Goal: Task Accomplishment & Management: Use online tool/utility

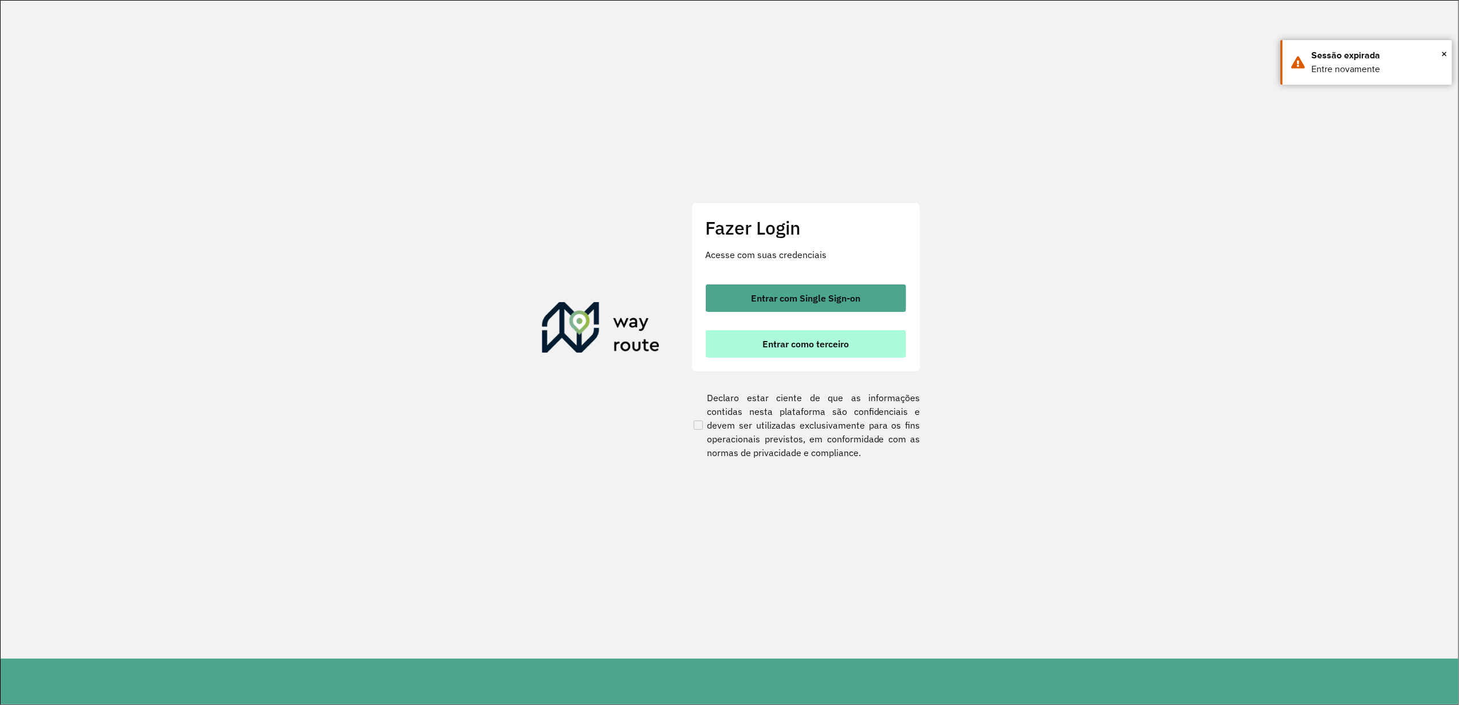
drag, startPoint x: 0, startPoint y: 0, endPoint x: 775, endPoint y: 339, distance: 845.8
click at [775, 339] on span "Entrar como terceiro" at bounding box center [805, 343] width 86 height 9
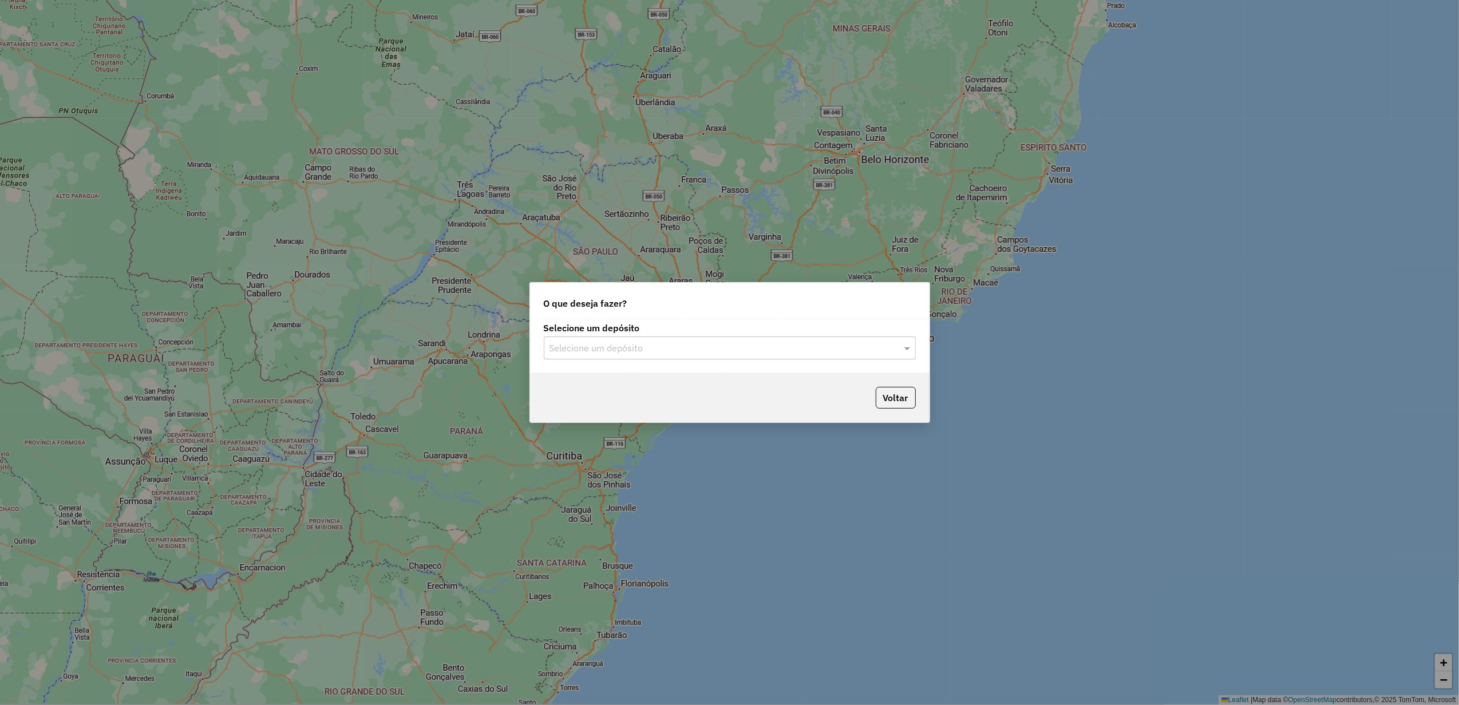
click at [659, 346] on input "text" at bounding box center [718, 349] width 338 height 14
click at [650, 370] on ng-dropdown-panel "Império" at bounding box center [729, 381] width 371 height 33
click at [651, 378] on div "Império" at bounding box center [729, 380] width 370 height 19
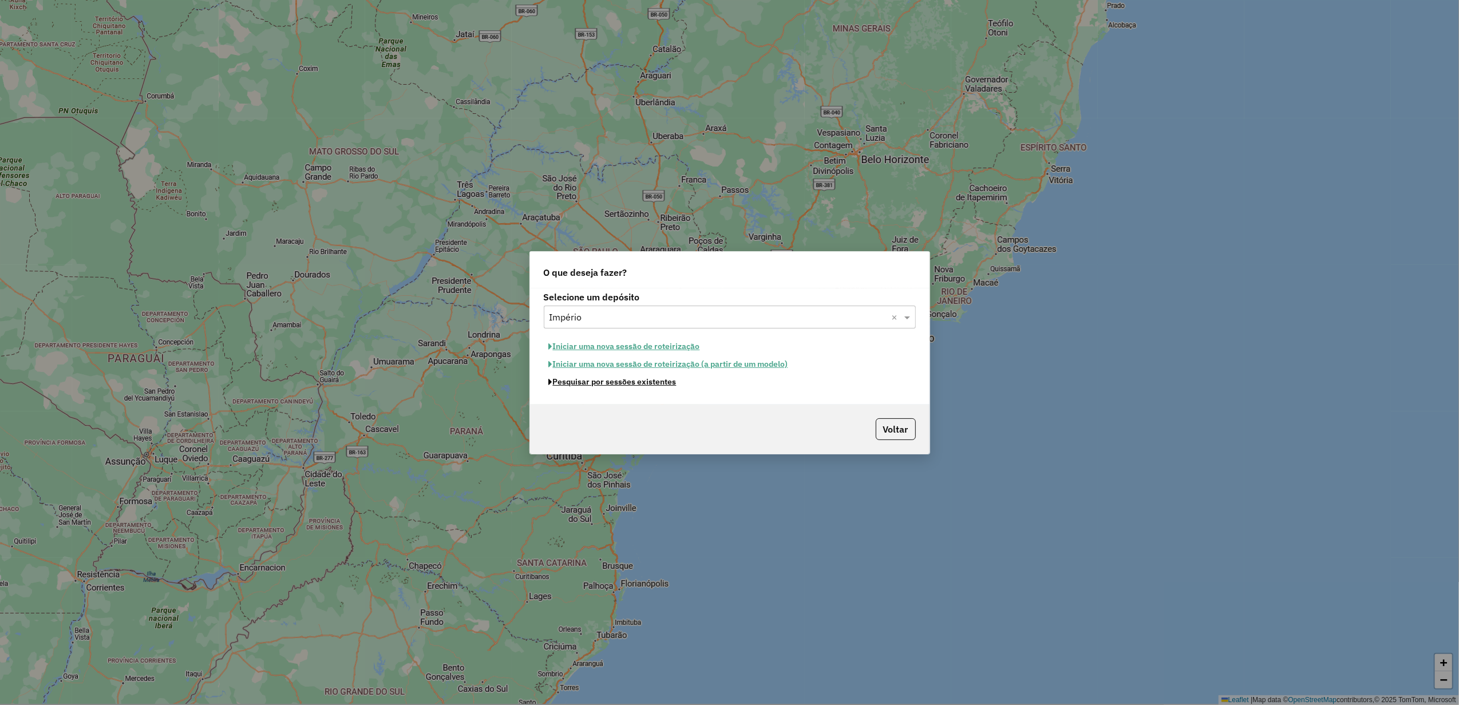
click at [641, 382] on button "Pesquisar por sessões existentes" at bounding box center [613, 382] width 138 height 18
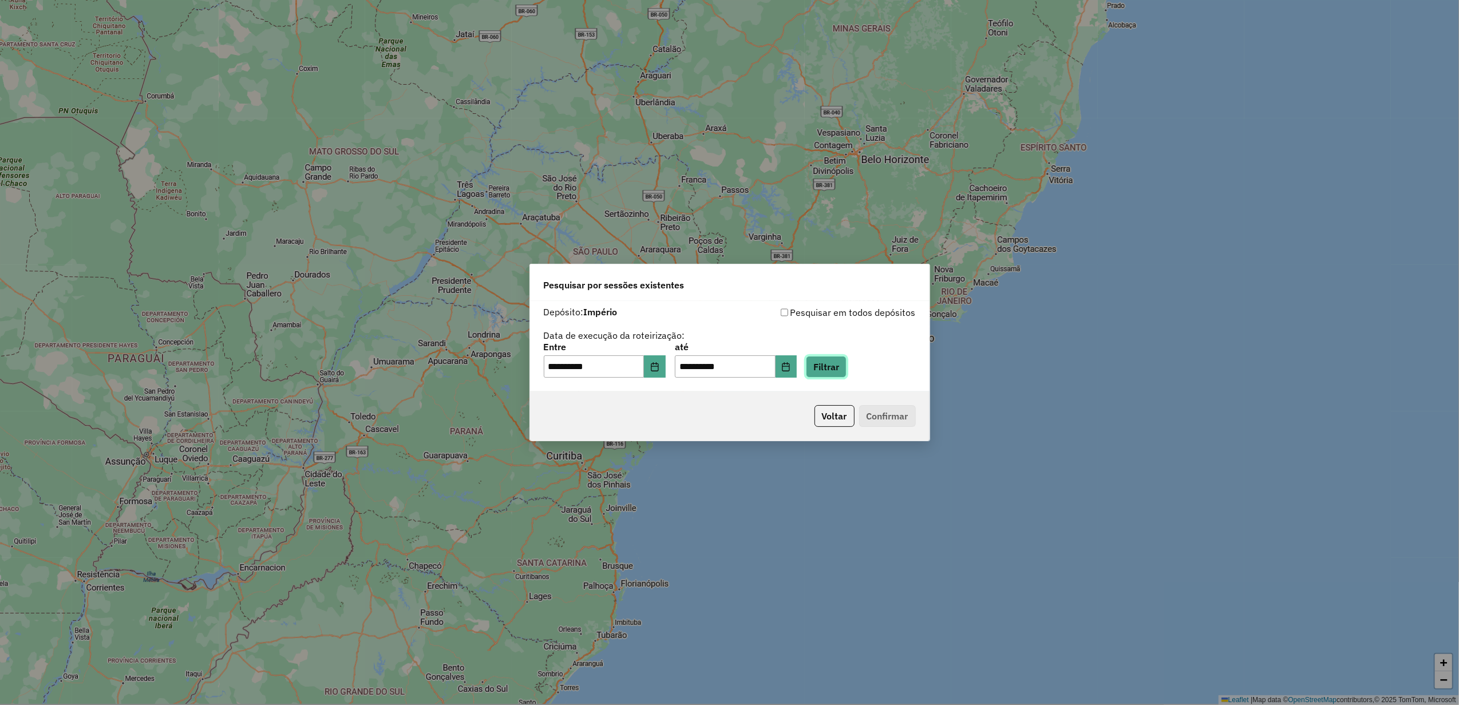
click at [846, 362] on button "Filtrar" at bounding box center [826, 367] width 41 height 22
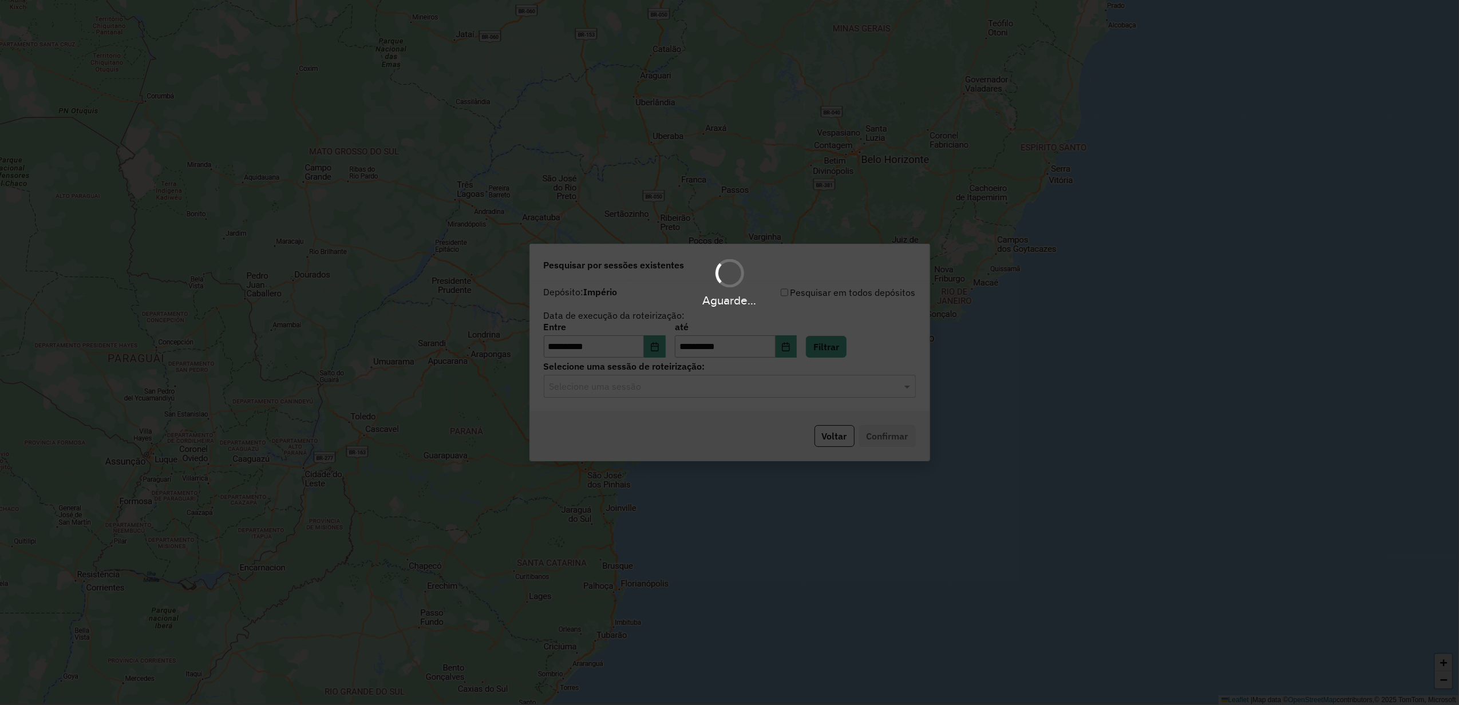
click at [665, 399] on div "Aguarde..." at bounding box center [729, 352] width 1459 height 705
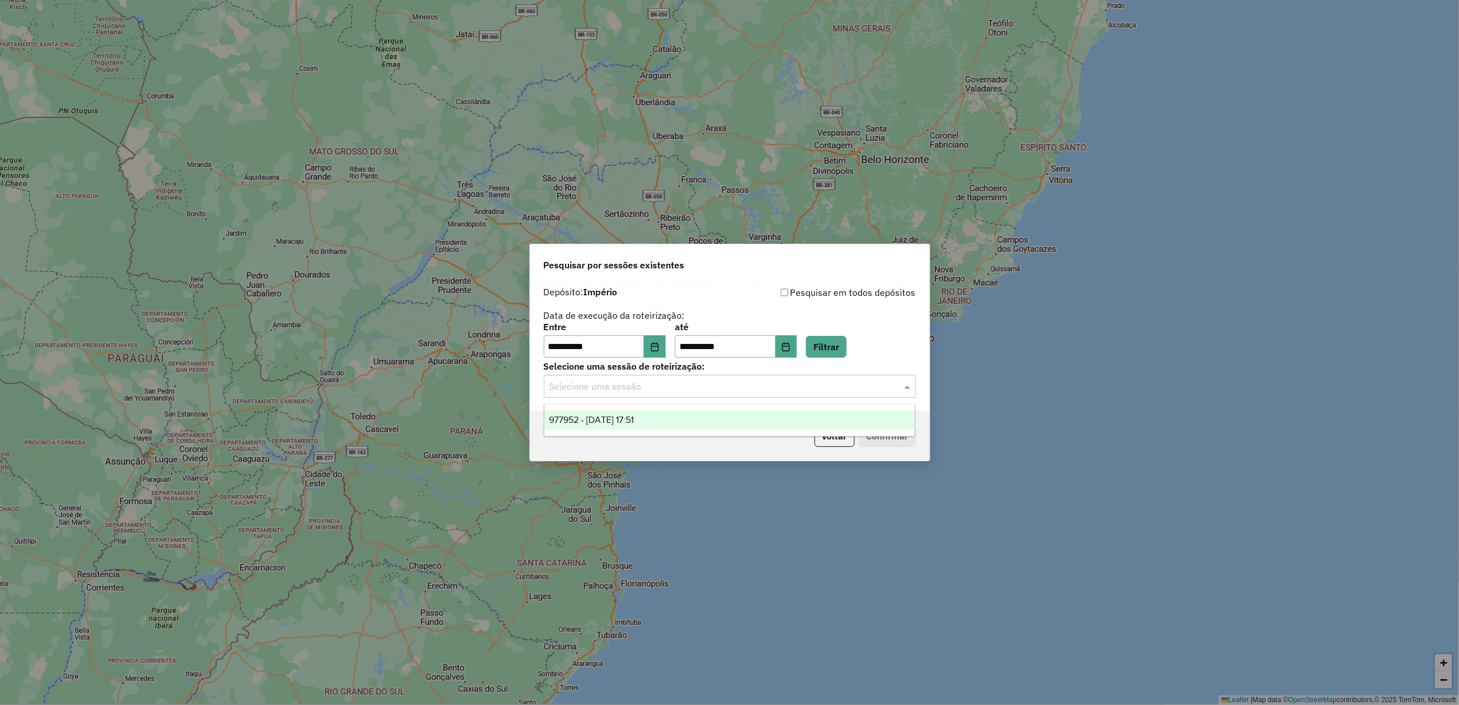
click at [669, 390] on input "text" at bounding box center [718, 387] width 338 height 14
click at [666, 425] on div "977952 - 12/08/2025 17:51" at bounding box center [729, 419] width 370 height 19
click at [859, 427] on button "Confirmar" at bounding box center [887, 436] width 57 height 22
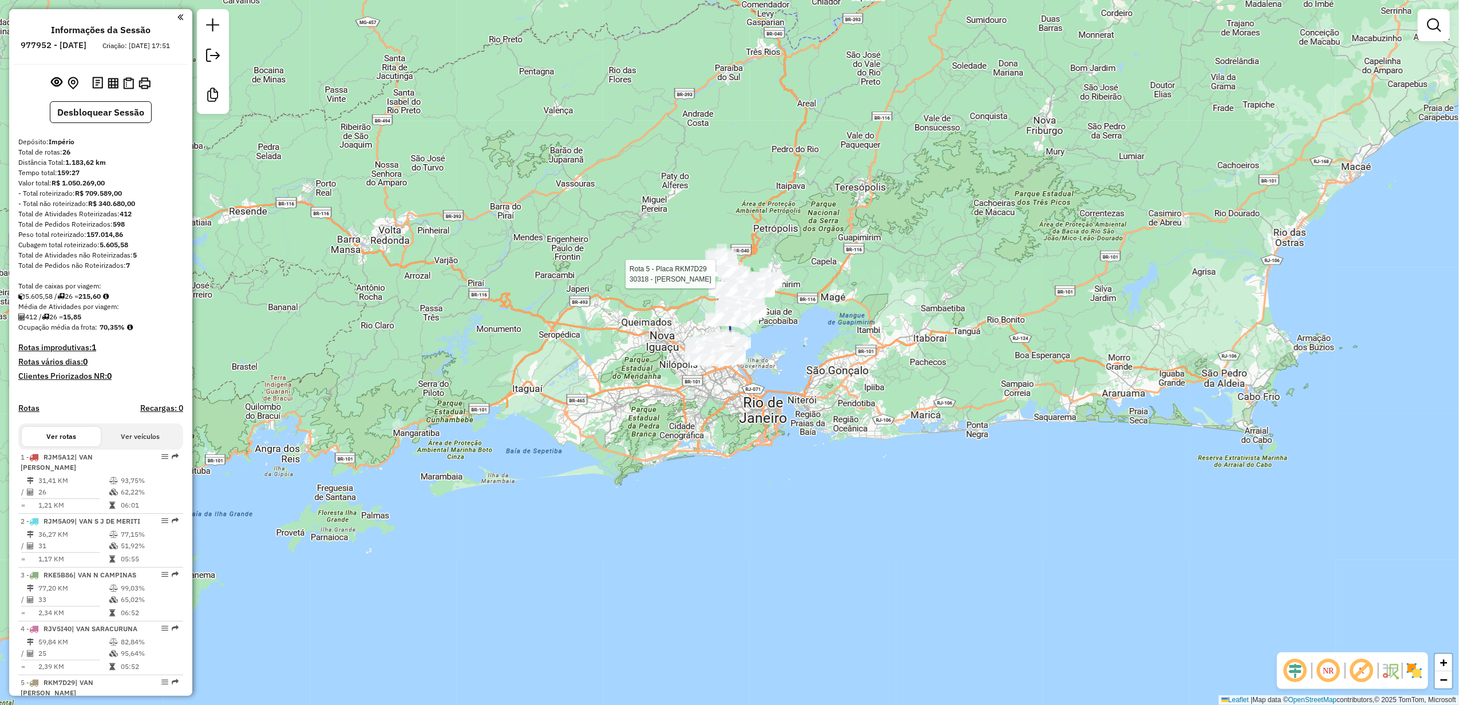
select select "**********"
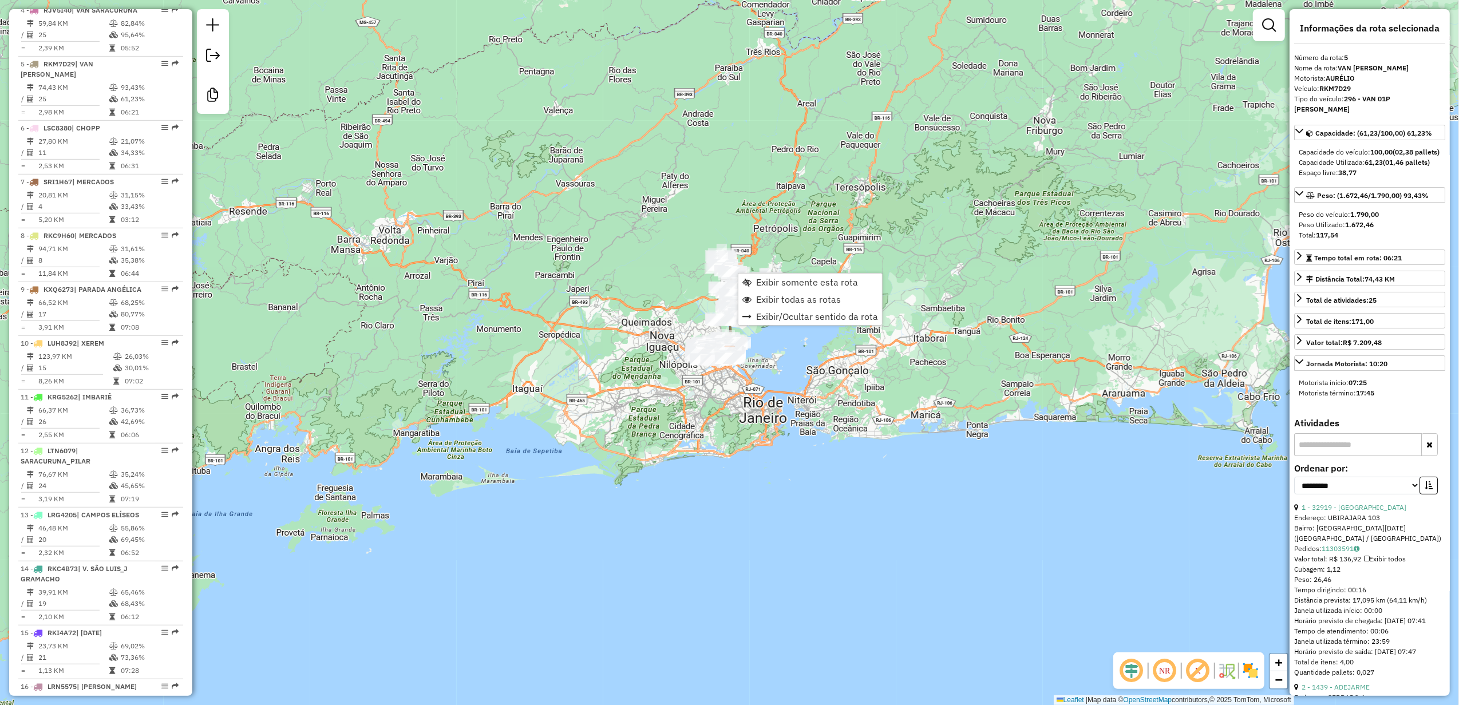
scroll to position [688, 0]
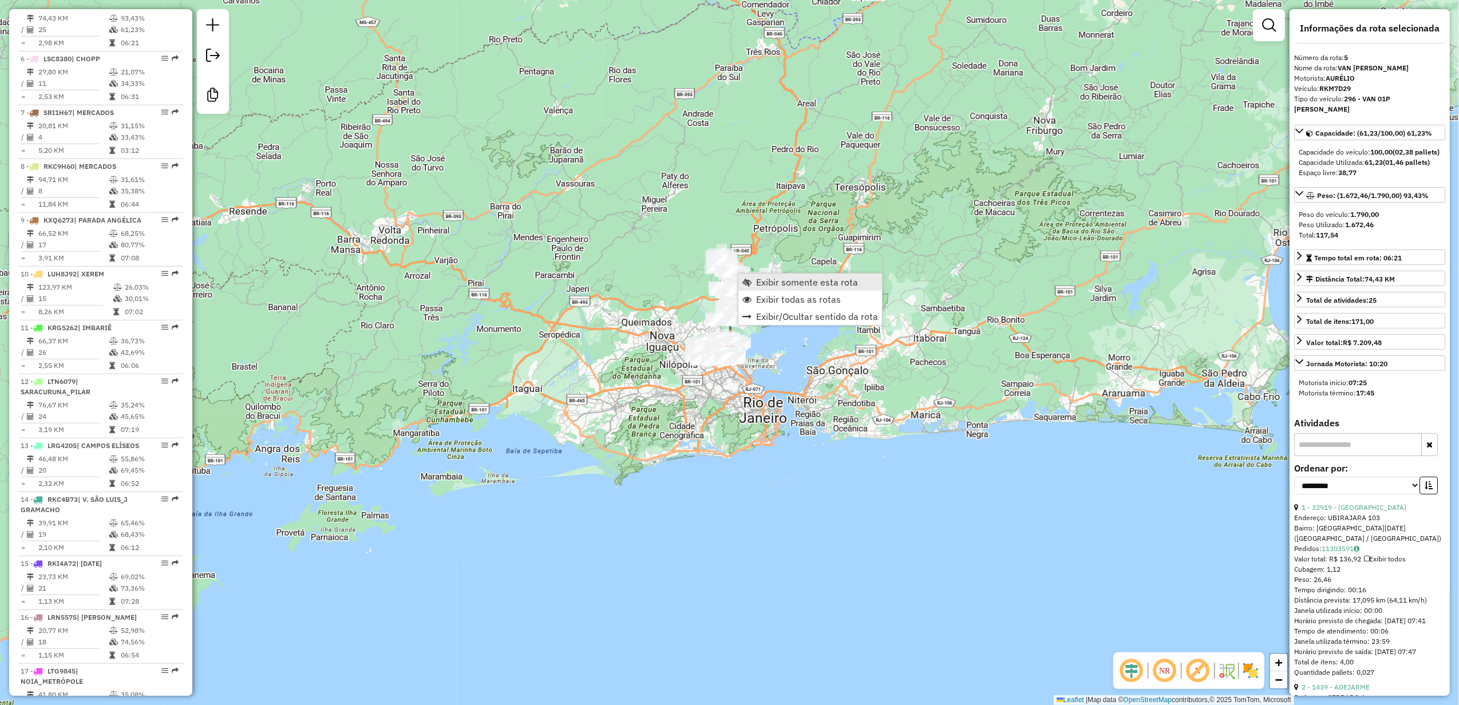
drag, startPoint x: 764, startPoint y: 293, endPoint x: 751, endPoint y: 288, distance: 13.9
click at [751, 288] on ul "Exibir somente esta rota Exibir todas as rotas Exibir/Ocultar sentido da rota" at bounding box center [810, 299] width 144 height 51
click at [751, 288] on link "Exibir somente esta rota" at bounding box center [810, 282] width 144 height 17
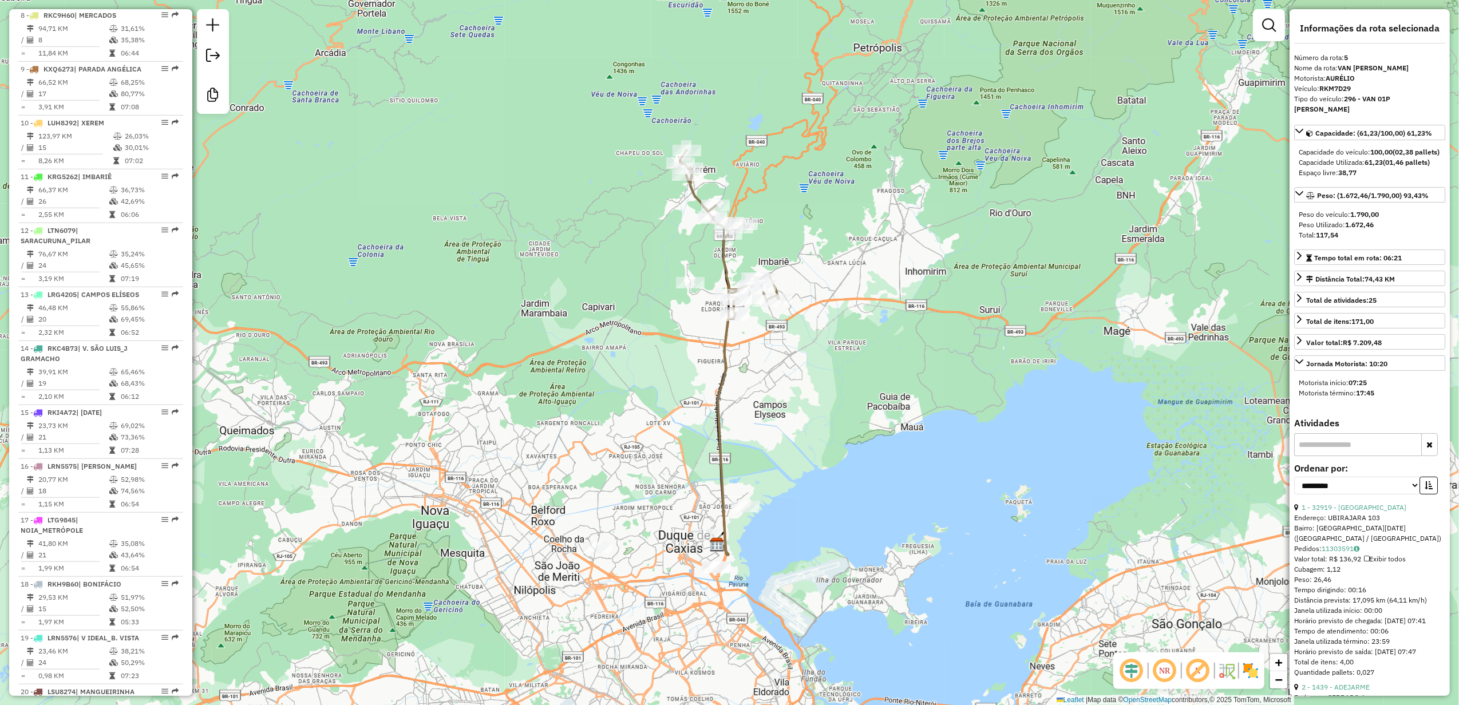
scroll to position [1144, 0]
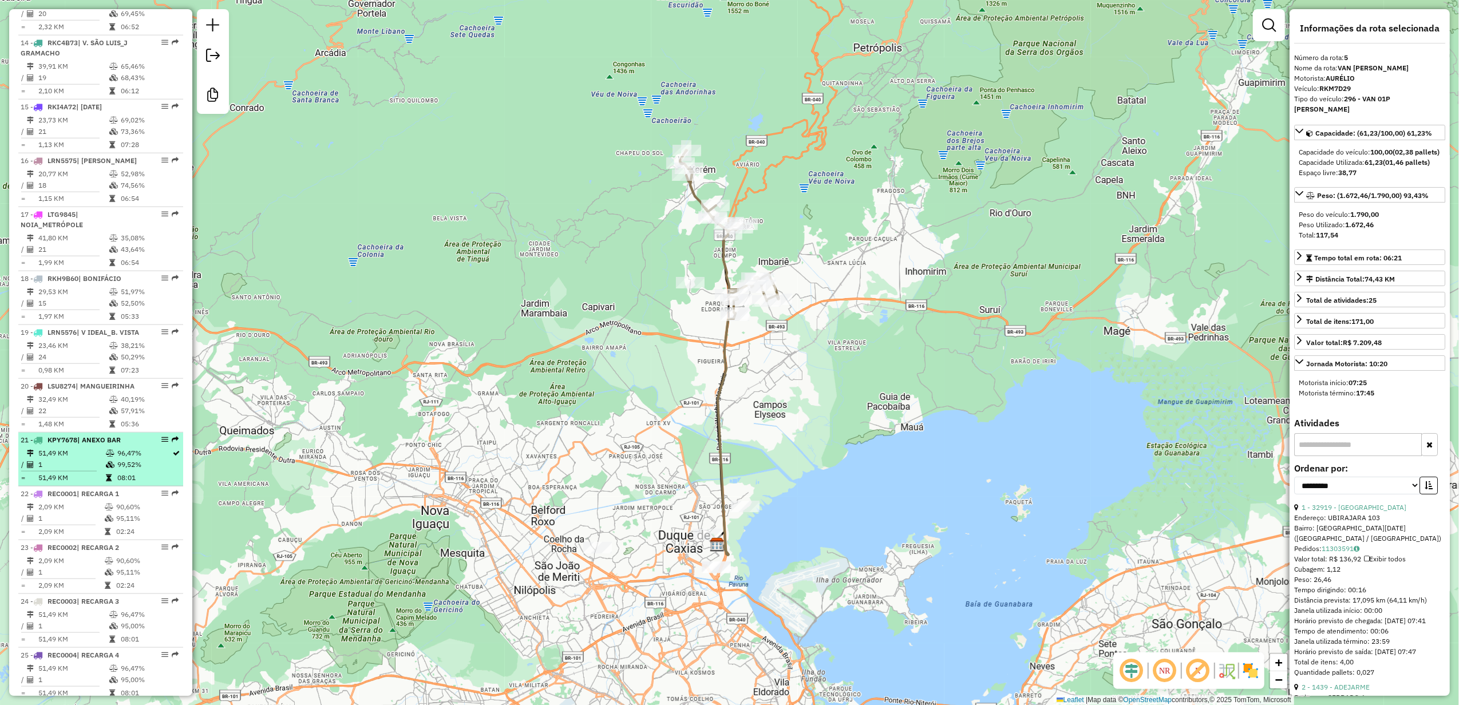
click at [108, 444] on span "| ANEXO BAR" at bounding box center [98, 439] width 43 height 9
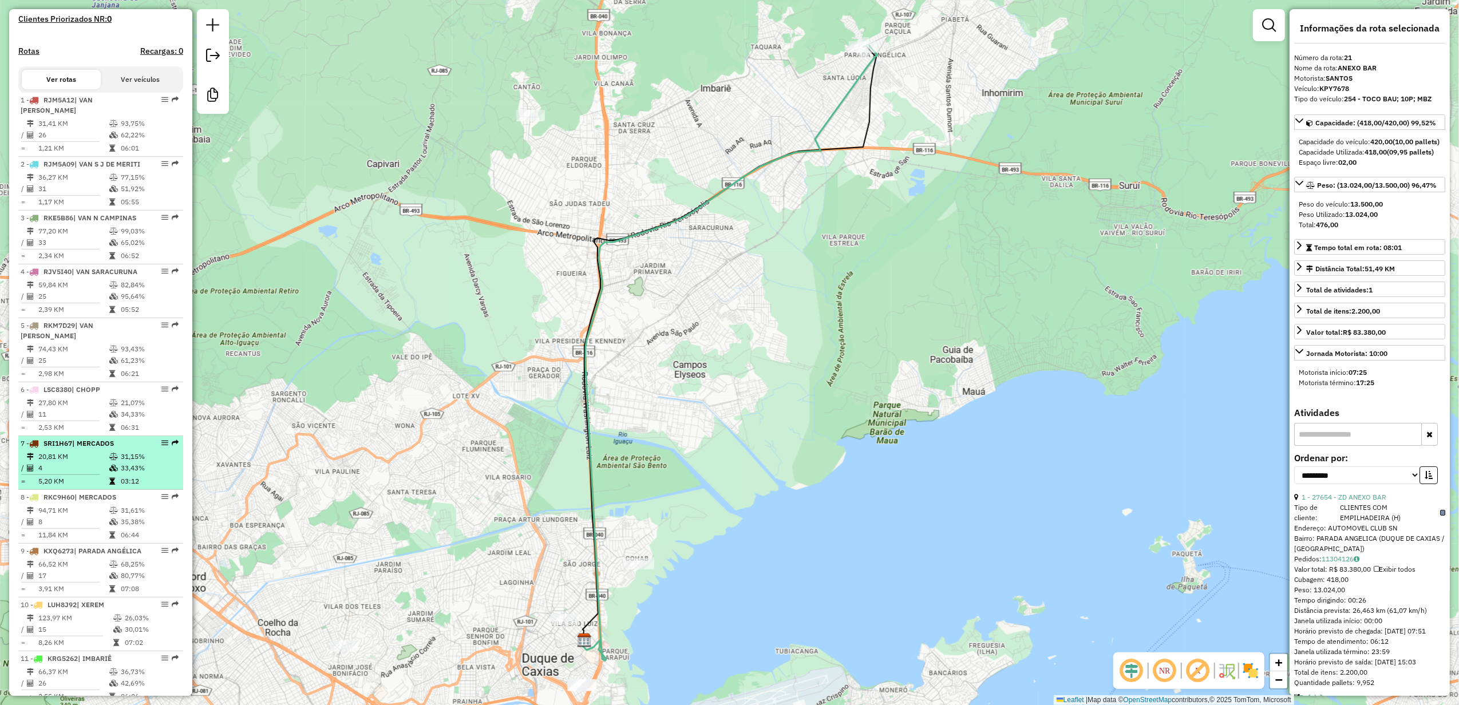
scroll to position [381, 0]
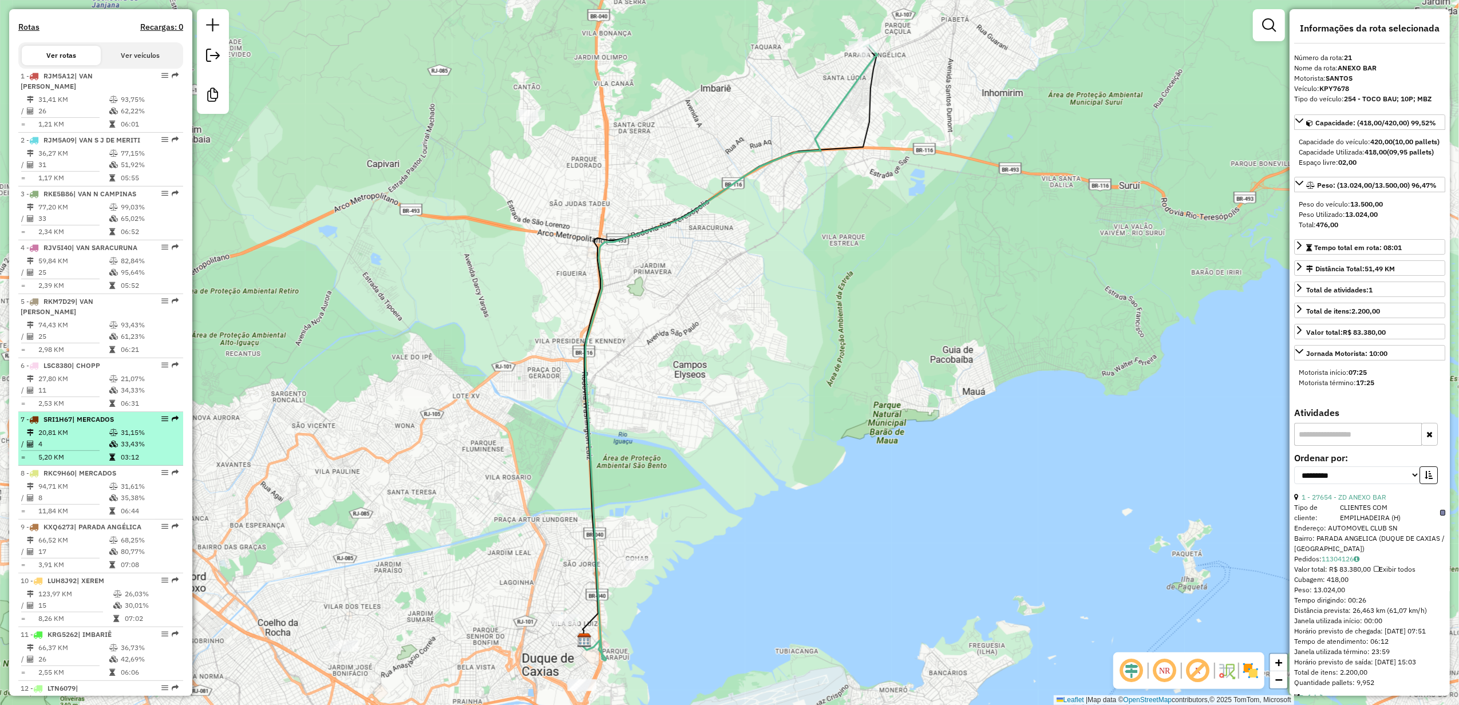
click at [112, 450] on td at bounding box center [114, 443] width 11 height 11
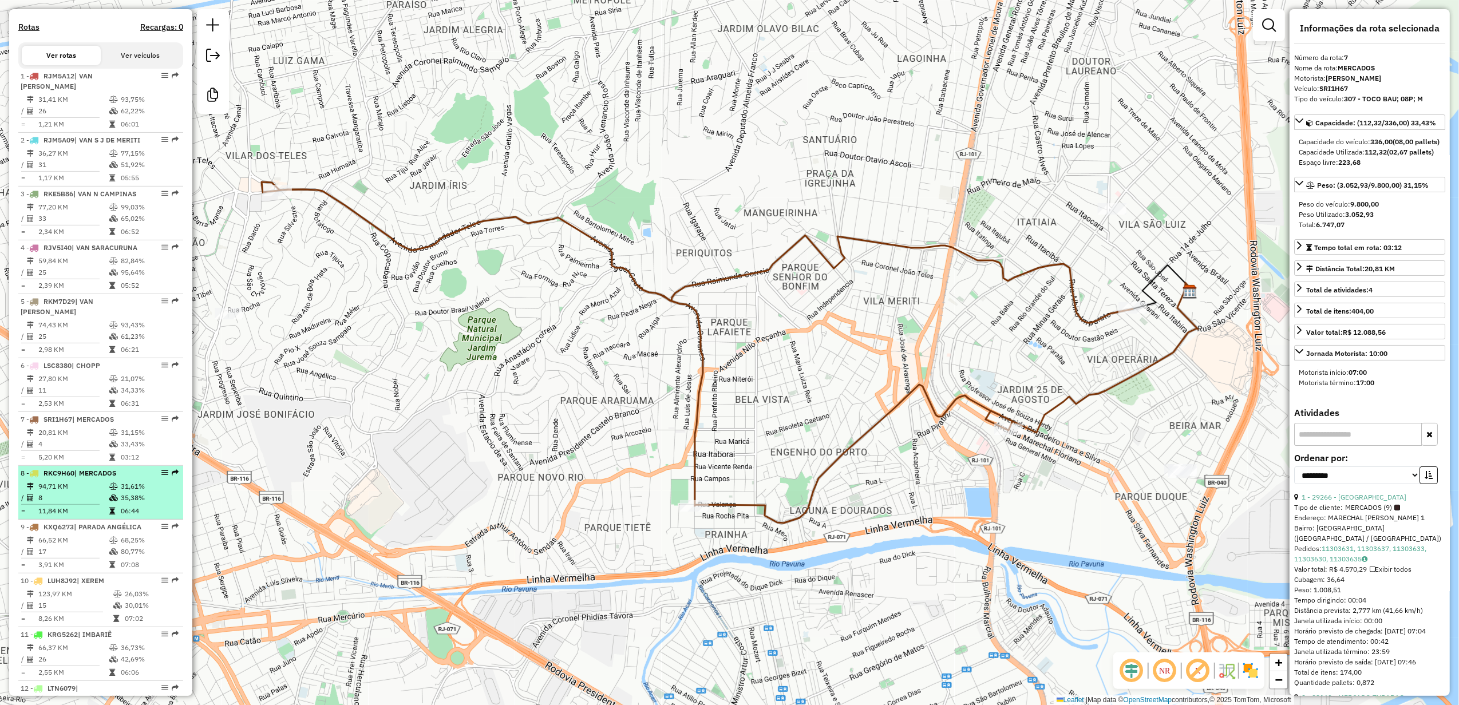
click at [69, 492] on td "94,71 KM" at bounding box center [73, 486] width 71 height 11
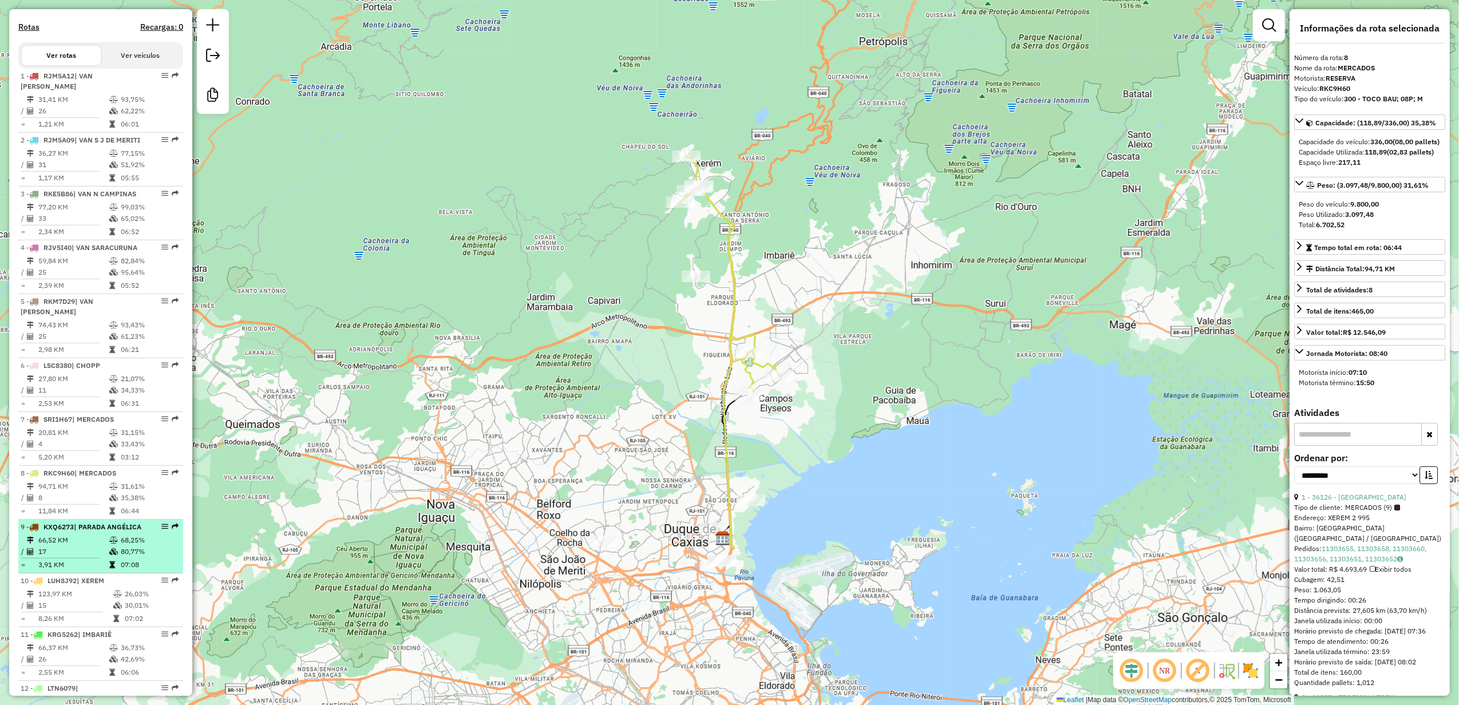
click at [72, 546] on td "66,52 KM" at bounding box center [73, 539] width 71 height 11
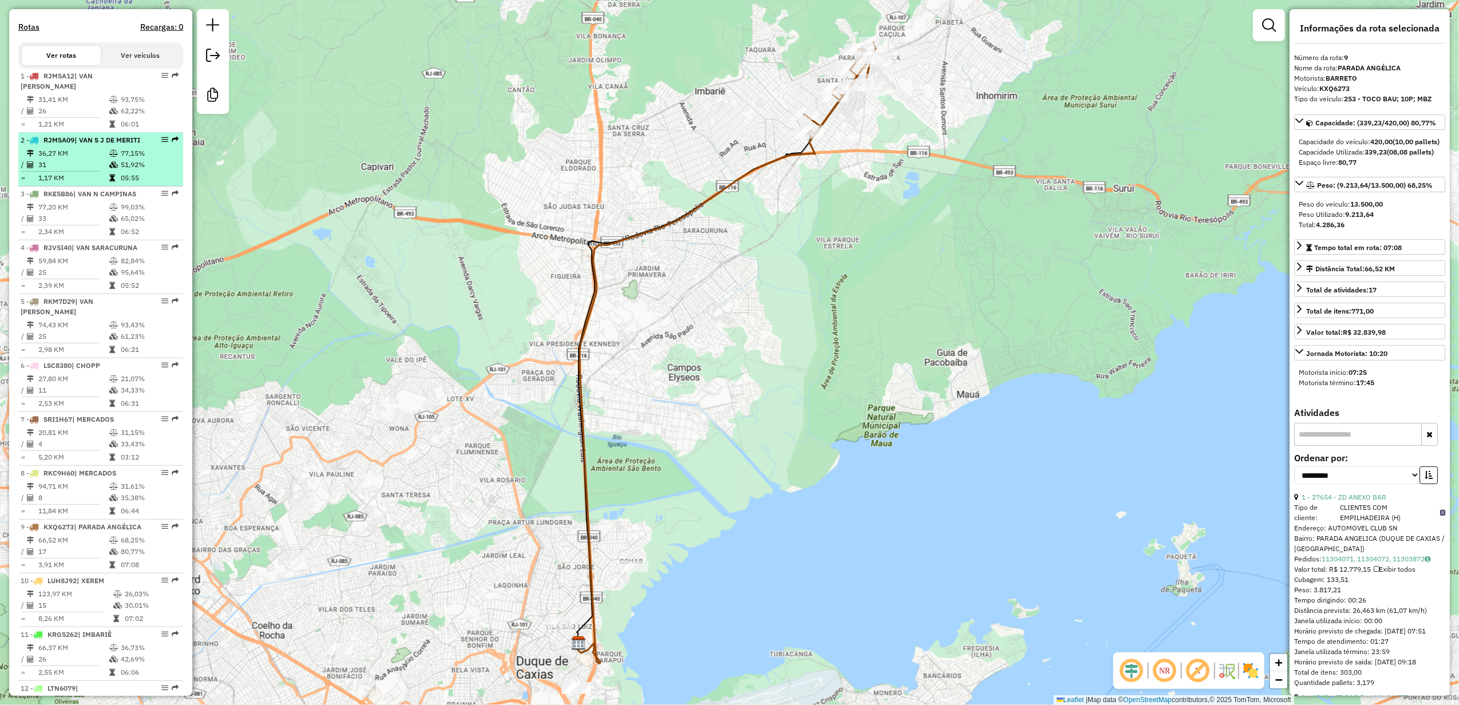
click at [95, 169] on td "31" at bounding box center [73, 164] width 71 height 11
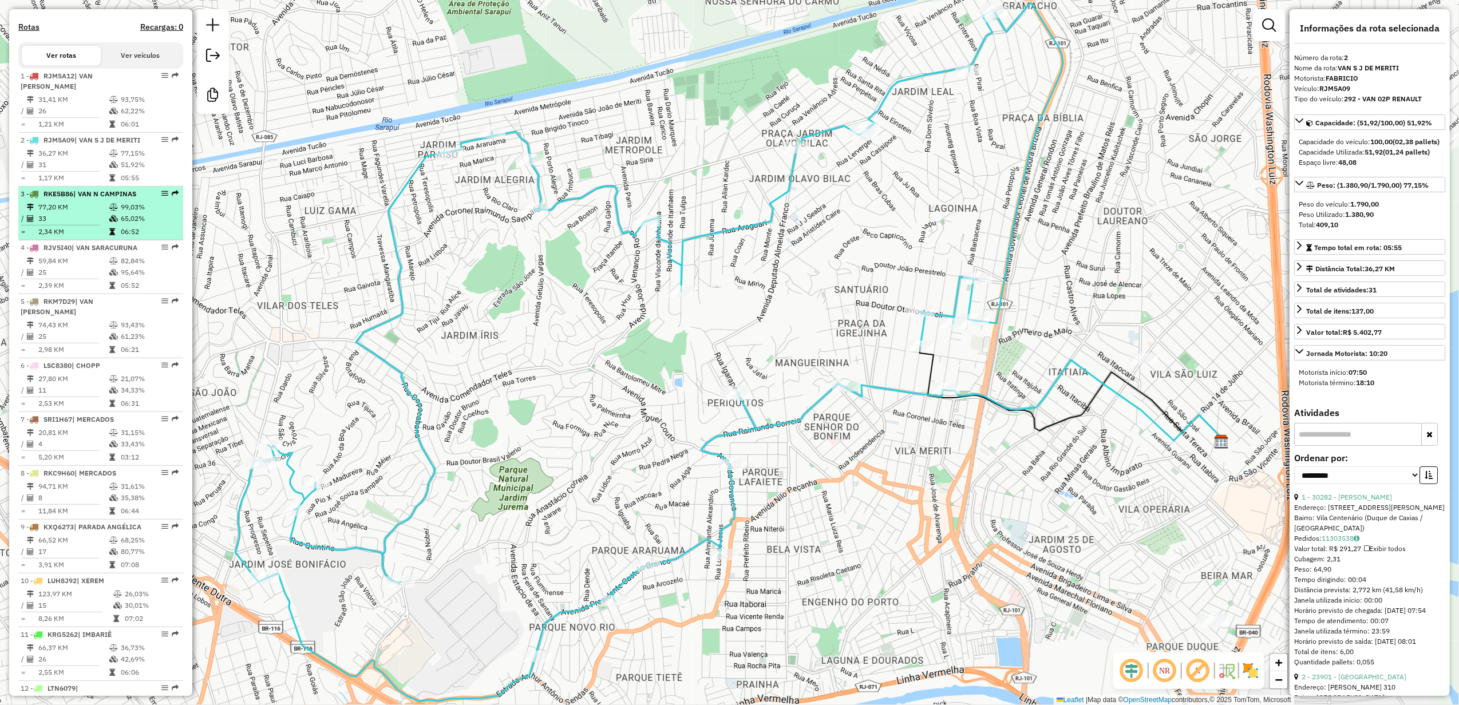
click at [110, 224] on td at bounding box center [114, 218] width 11 height 11
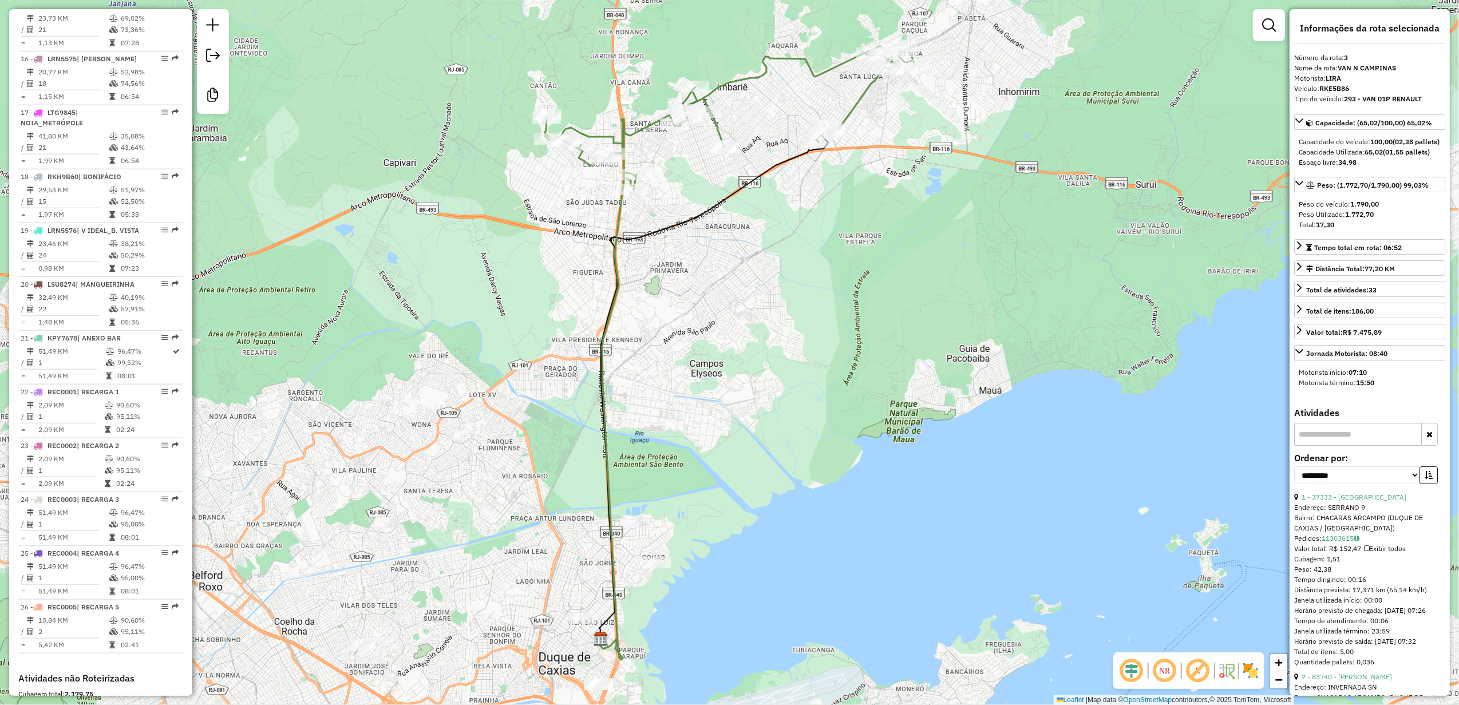
scroll to position [1221, 0]
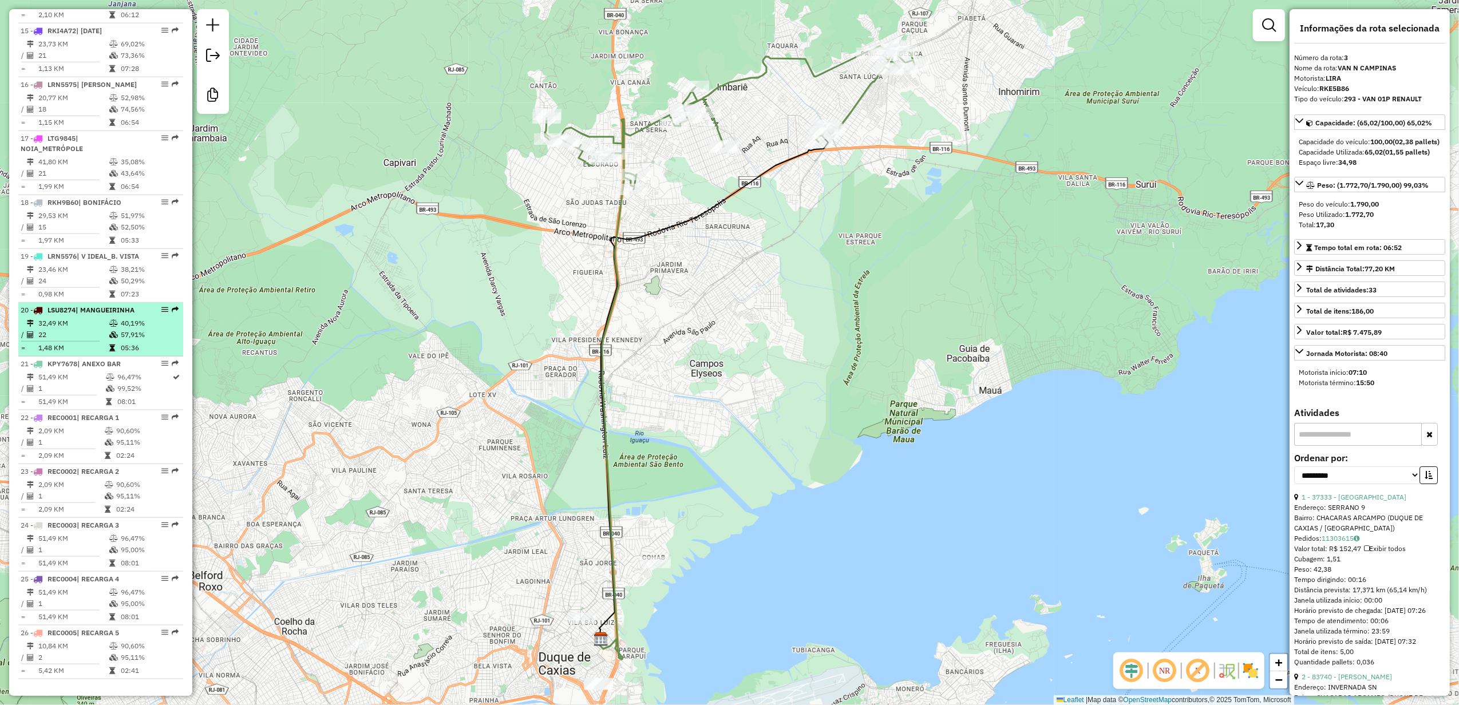
click at [83, 329] on td "32,49 KM" at bounding box center [73, 323] width 71 height 11
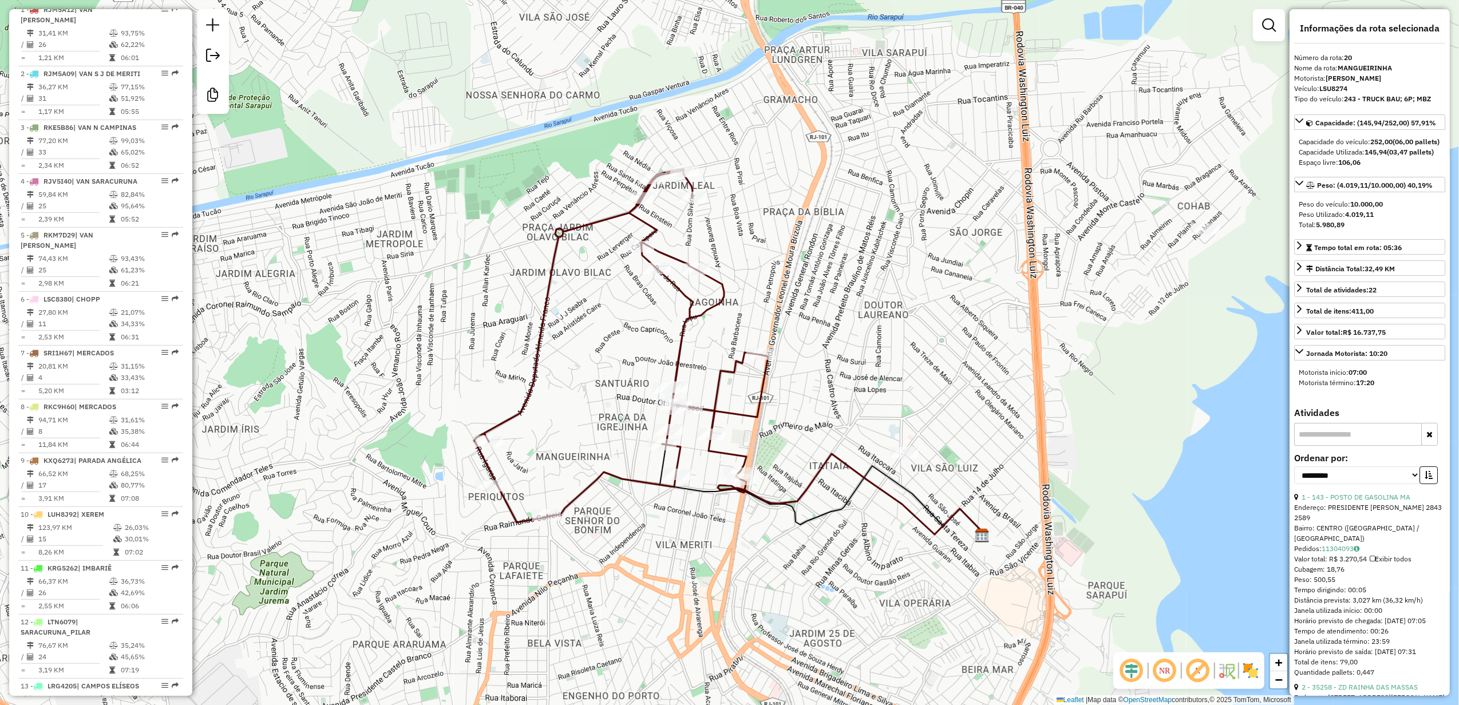
scroll to position [229, 0]
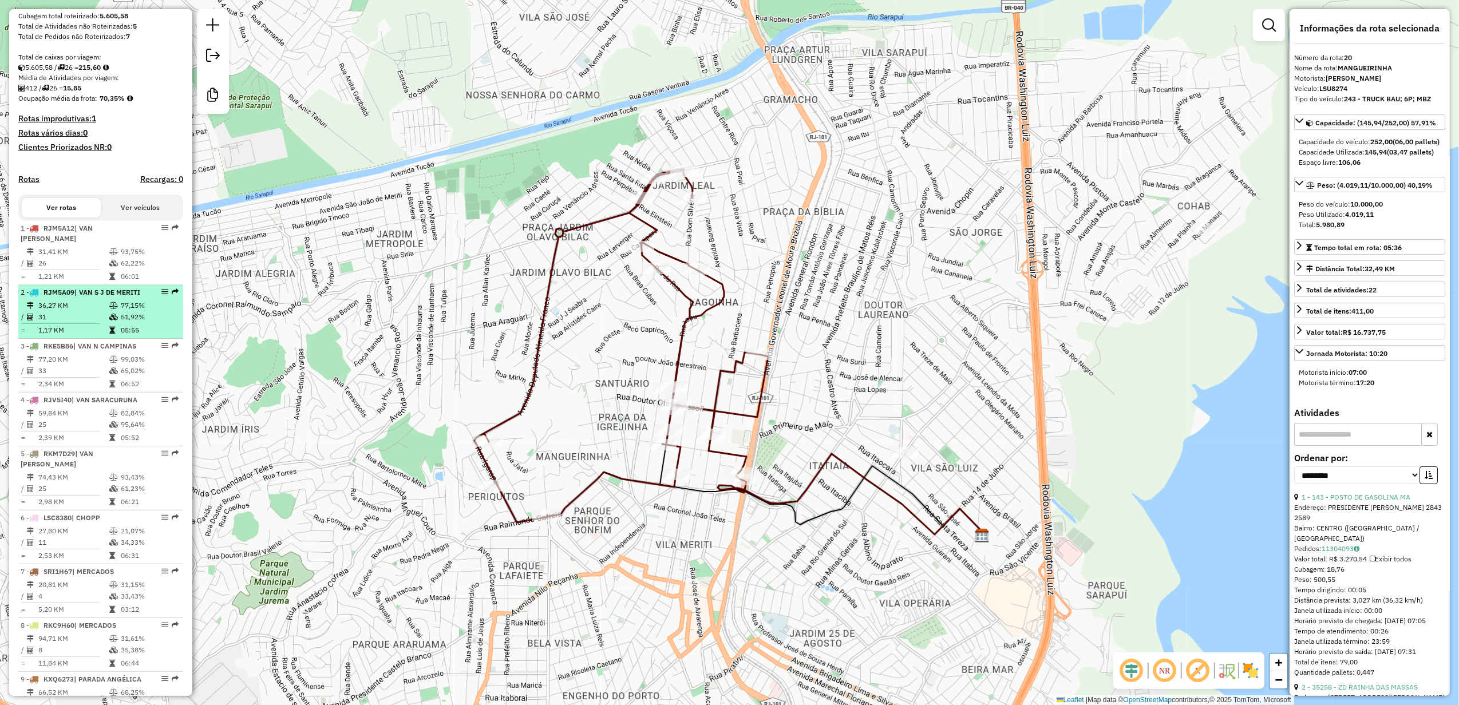
click at [99, 311] on td "36,27 KM" at bounding box center [73, 305] width 71 height 11
